Goal: Book appointment/travel/reservation

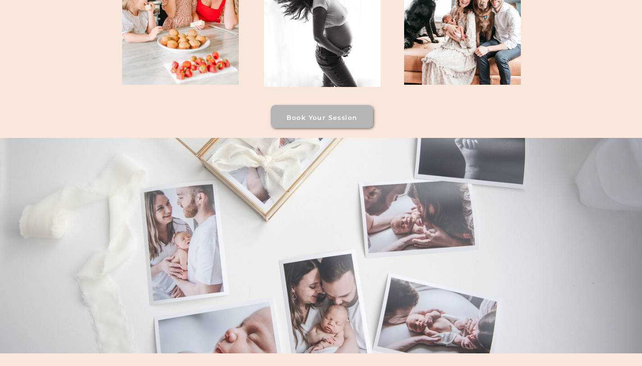
scroll to position [4875, 0]
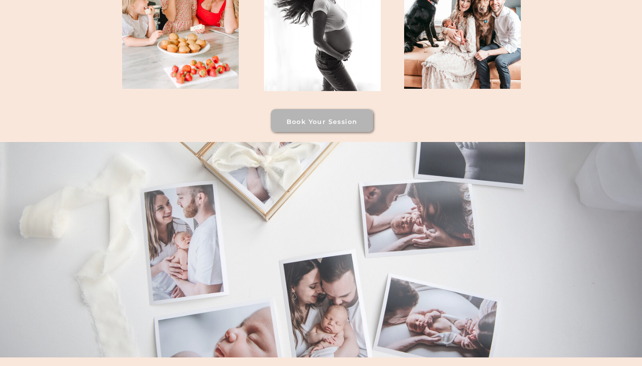
click at [330, 123] on h3 "Book your session" at bounding box center [322, 120] width 98 height 7
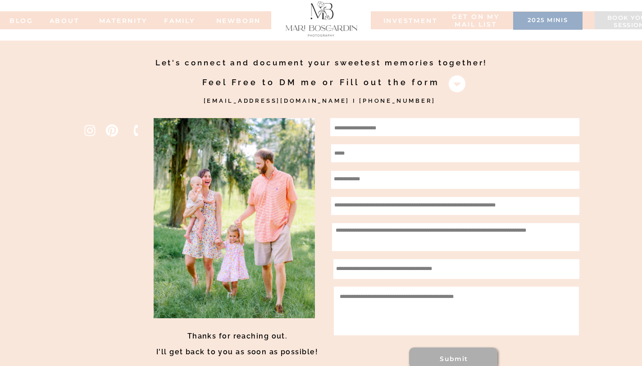
click at [559, 18] on h3 "2025 minis" at bounding box center [548, 21] width 60 height 9
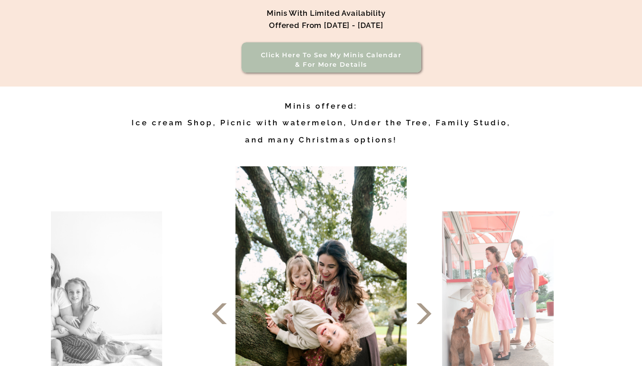
scroll to position [309, 0]
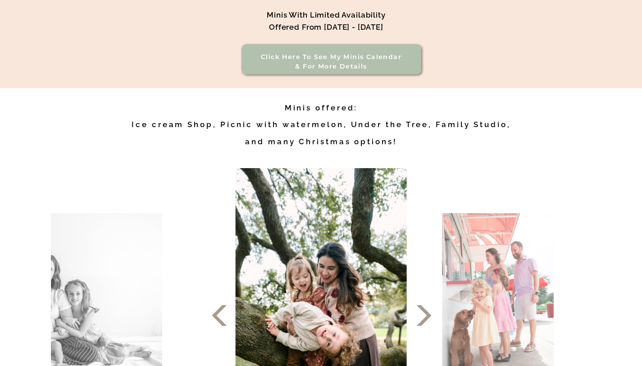
click at [367, 68] on h3 "Click here to see my minis calendar & for more details" at bounding box center [331, 61] width 154 height 19
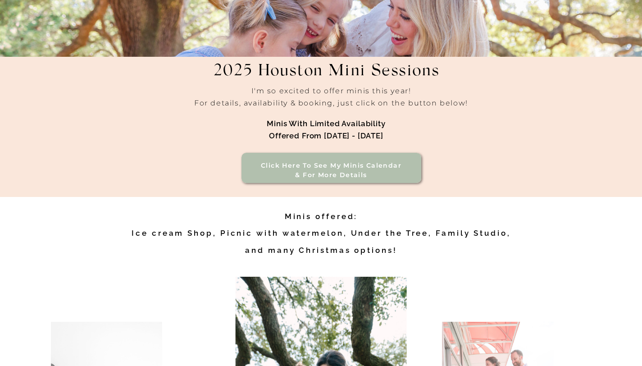
scroll to position [0, 0]
